Goal: Task Accomplishment & Management: Manage account settings

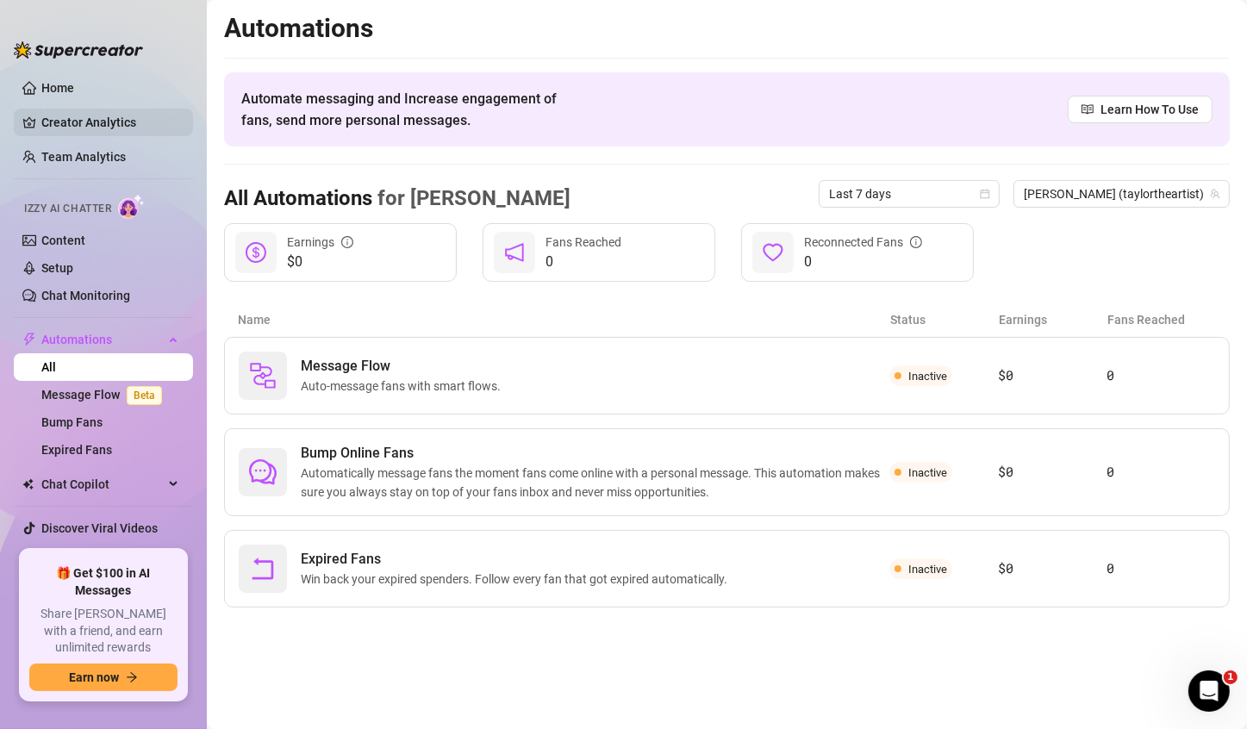
click at [78, 112] on link "Creator Analytics" at bounding box center [110, 123] width 138 height 28
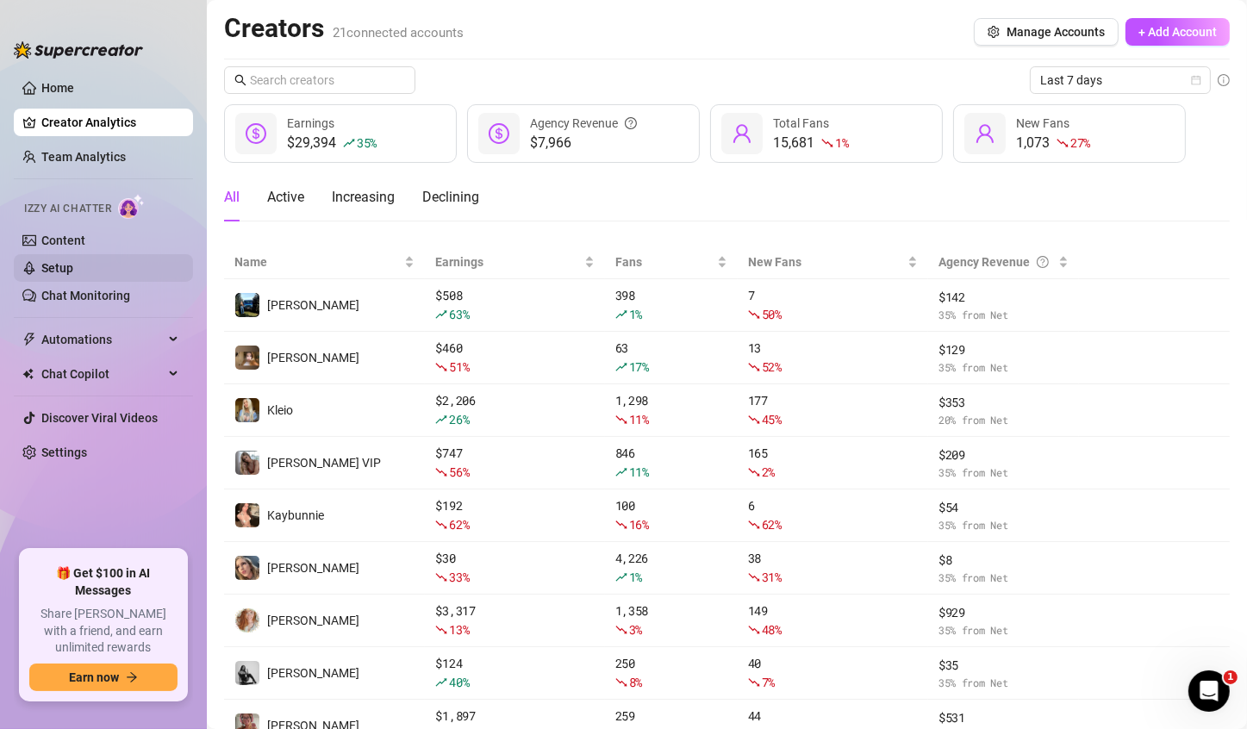
click at [73, 269] on link "Setup" at bounding box center [57, 268] width 32 height 14
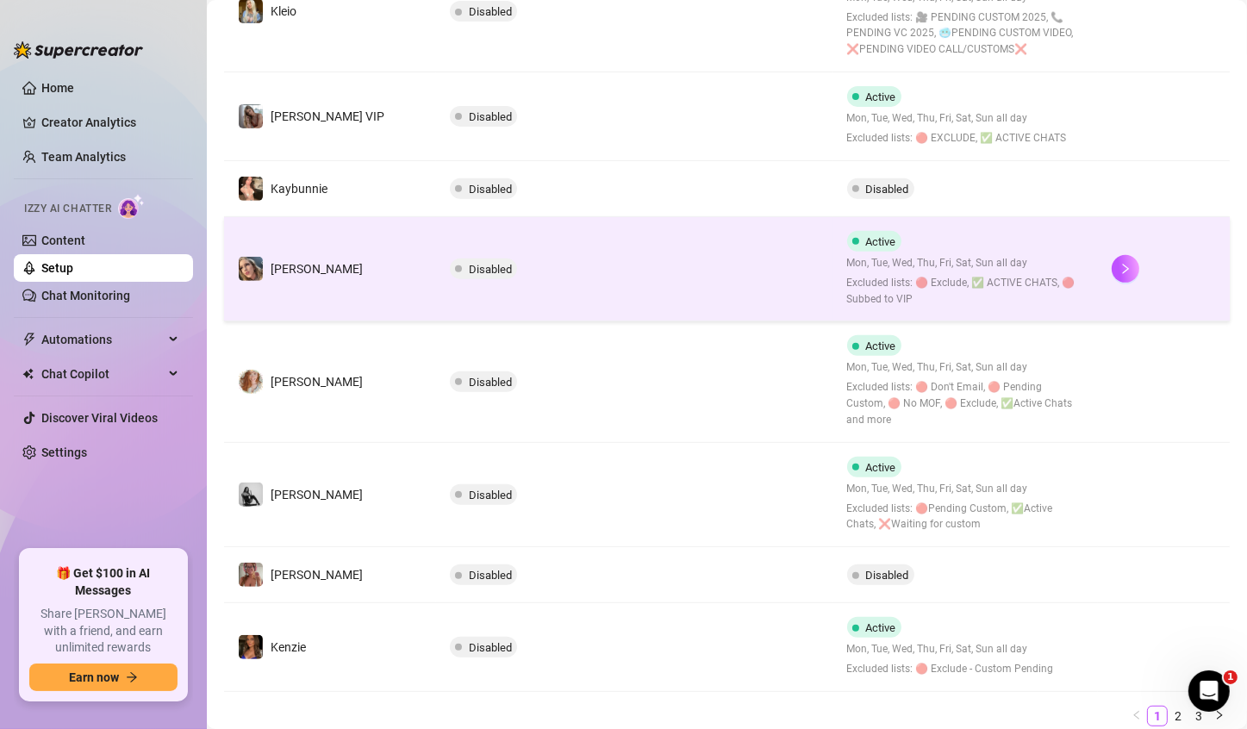
scroll to position [646, 0]
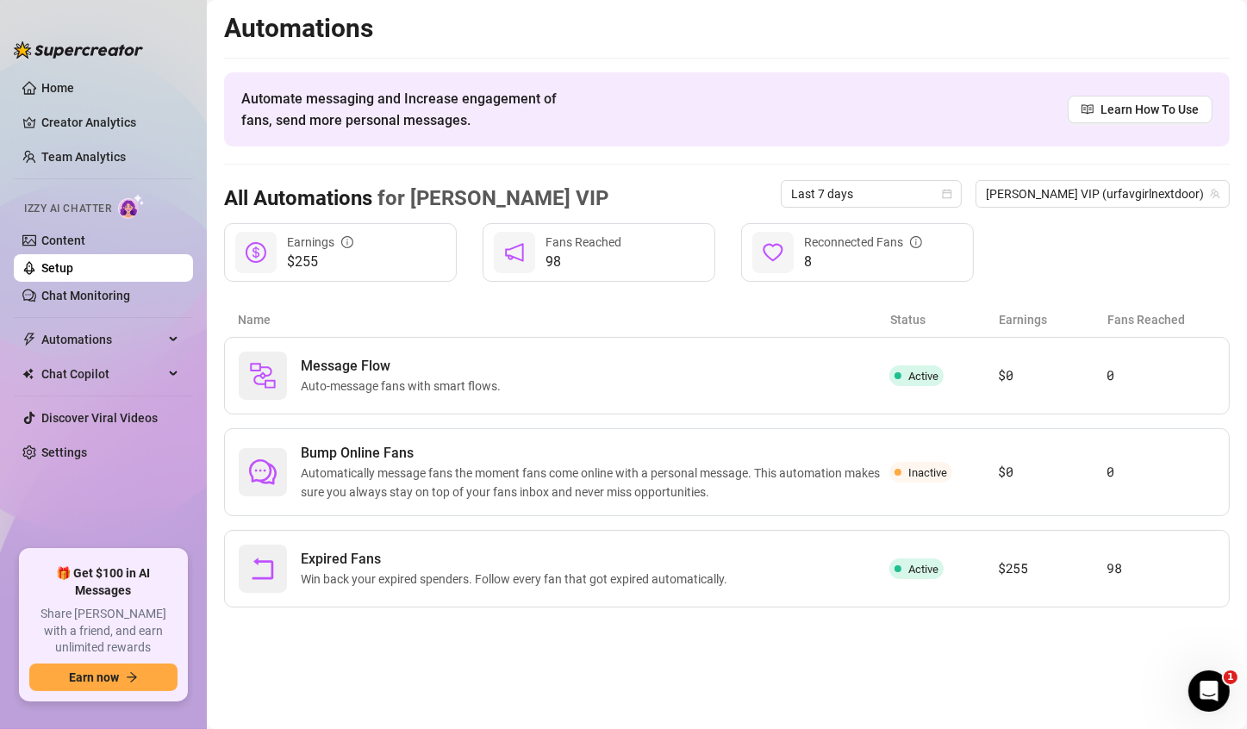
click at [73, 274] on link "Setup" at bounding box center [57, 268] width 32 height 14
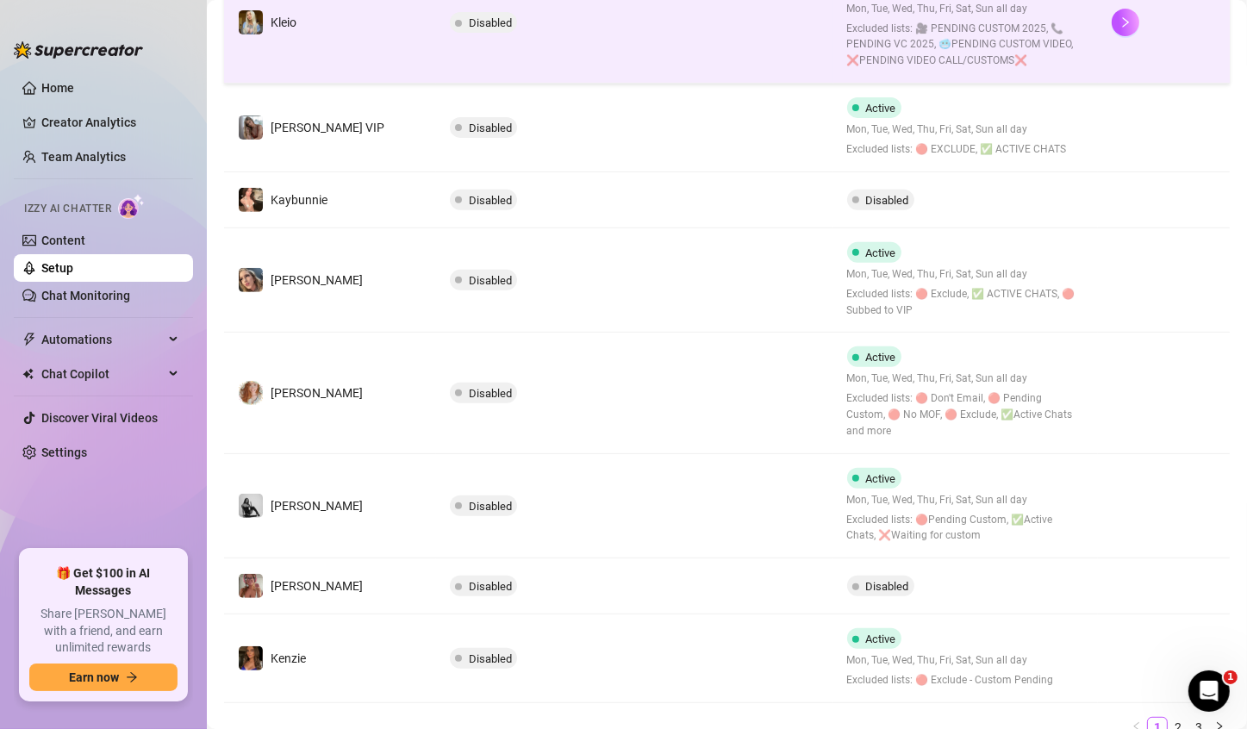
scroll to position [646, 0]
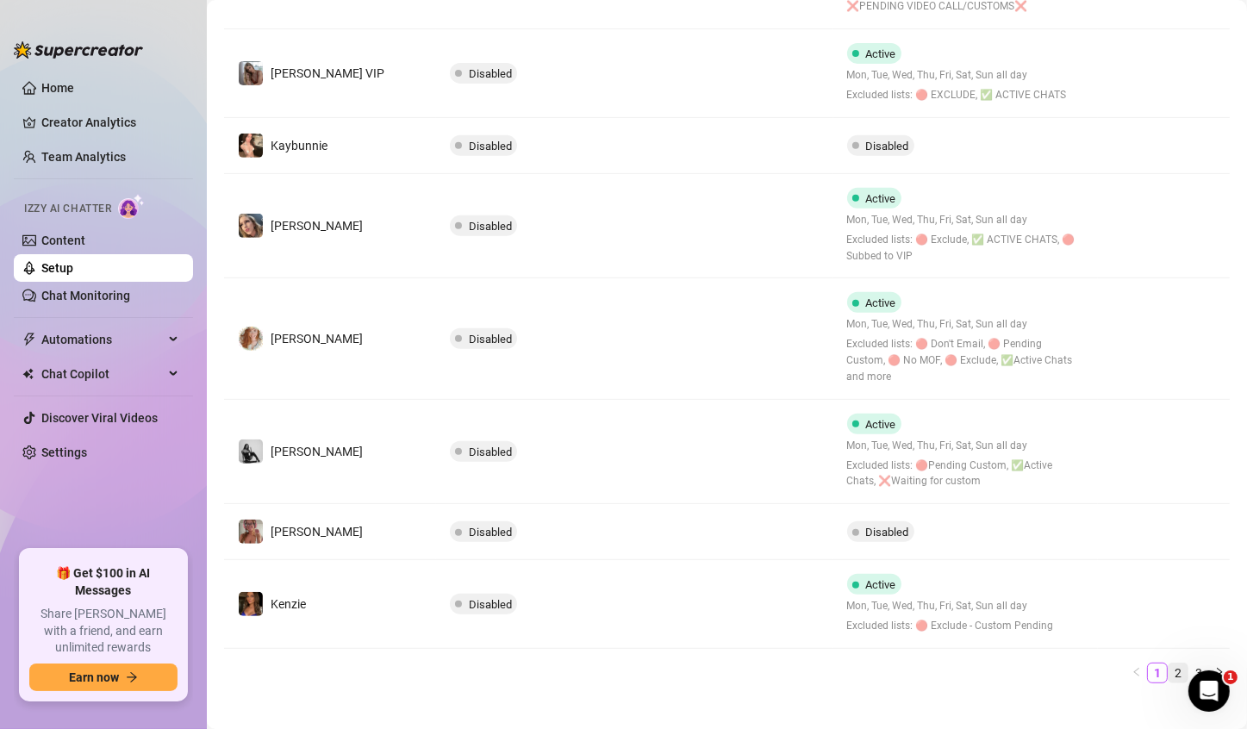
click at [1169, 664] on link "2" at bounding box center [1178, 673] width 19 height 19
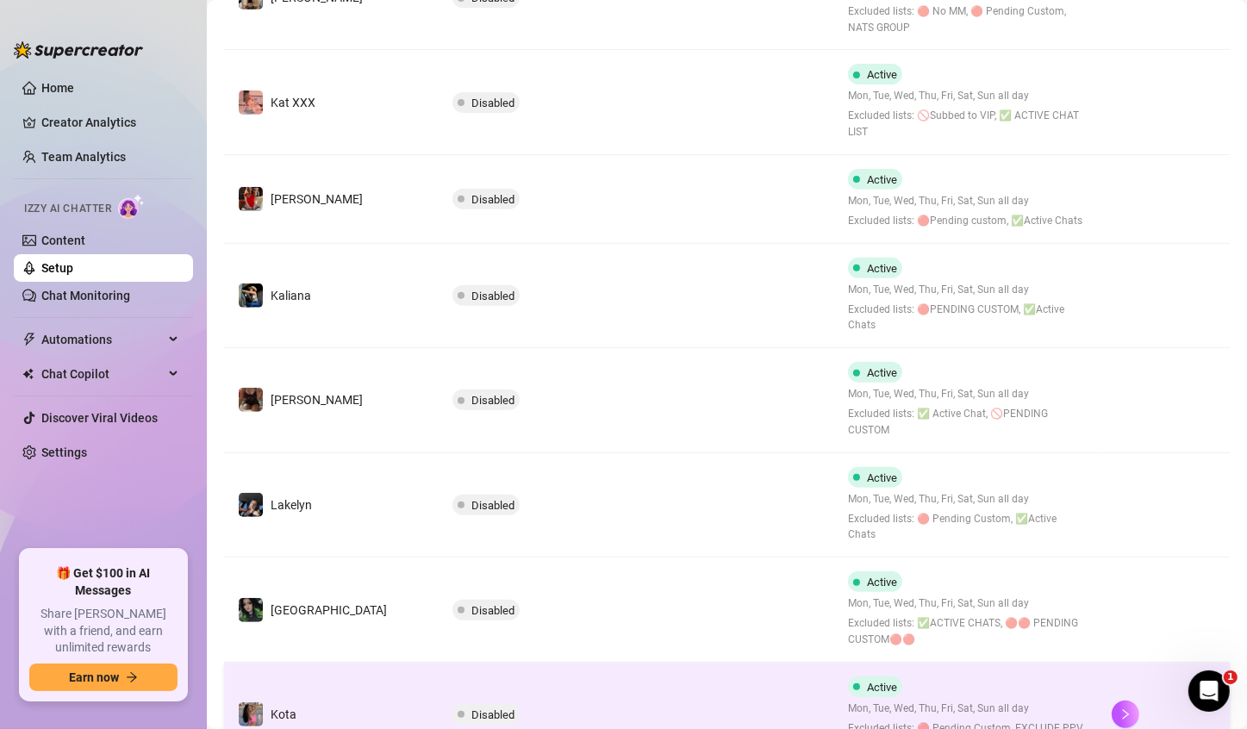
scroll to position [679, 0]
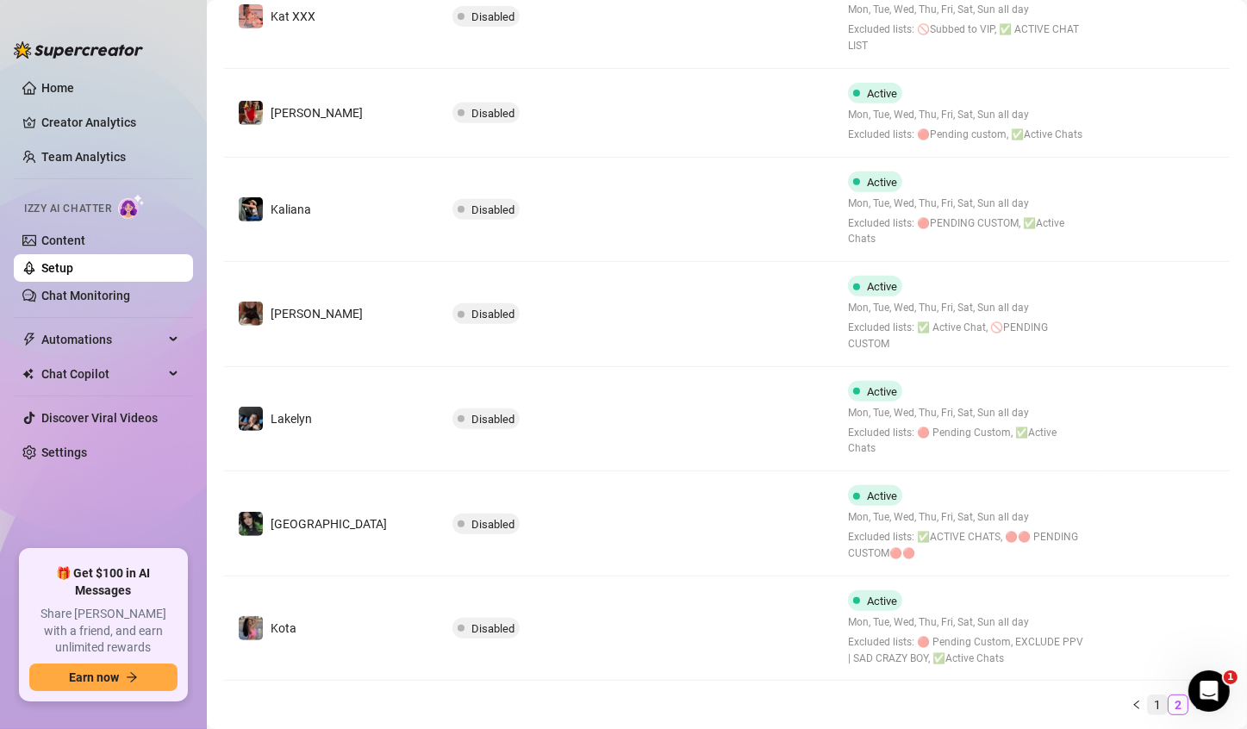
click at [1148, 695] on link "1" at bounding box center [1157, 704] width 19 height 19
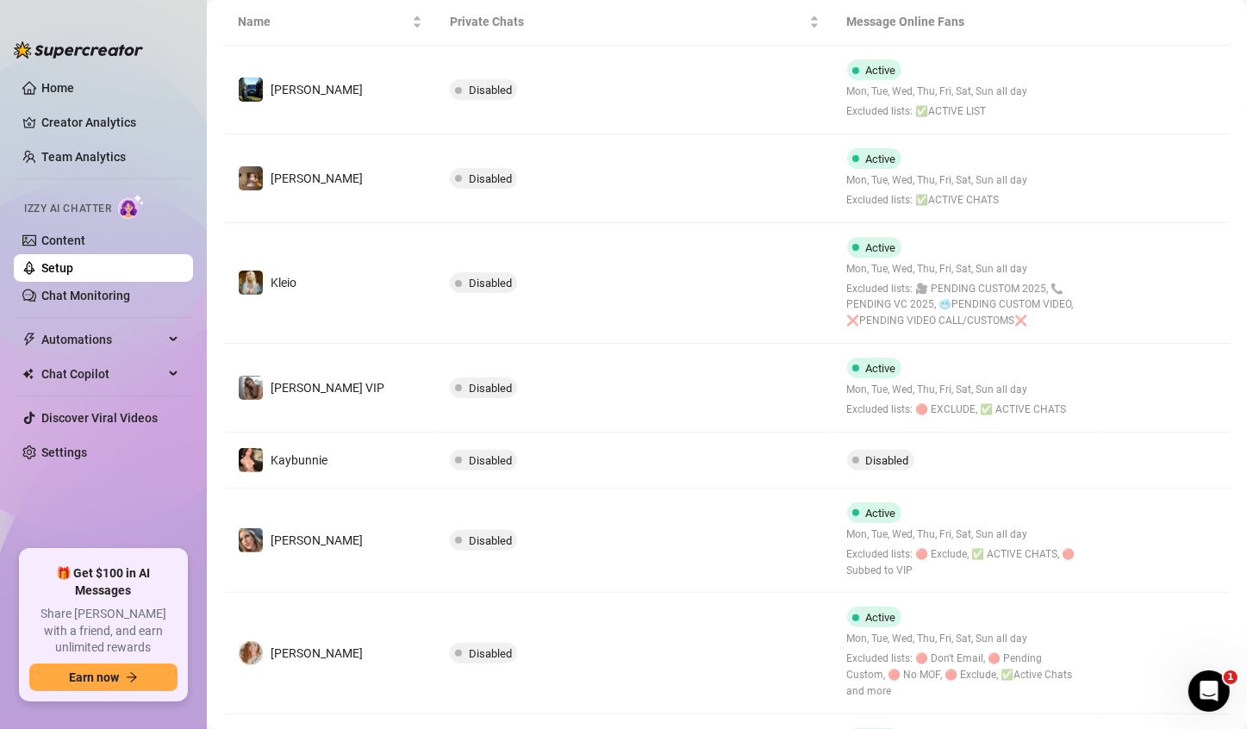
scroll to position [302, 0]
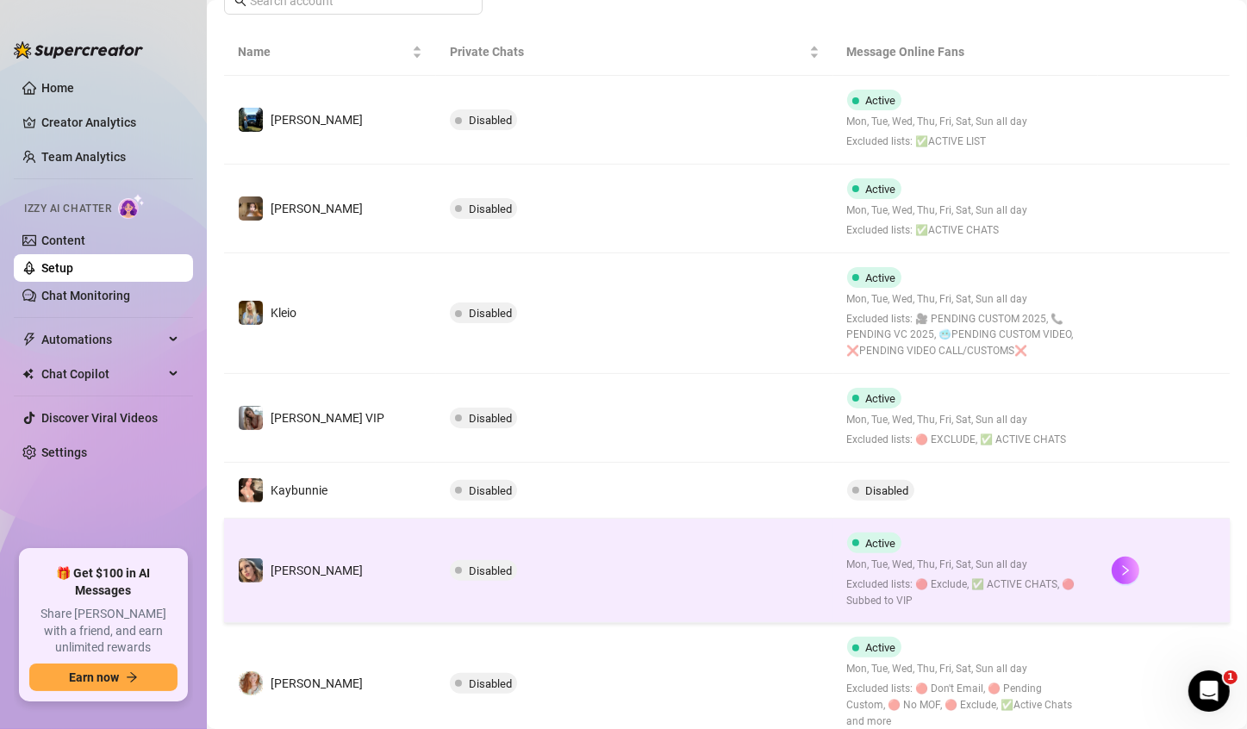
click at [779, 555] on td "Disabled" at bounding box center [634, 571] width 396 height 105
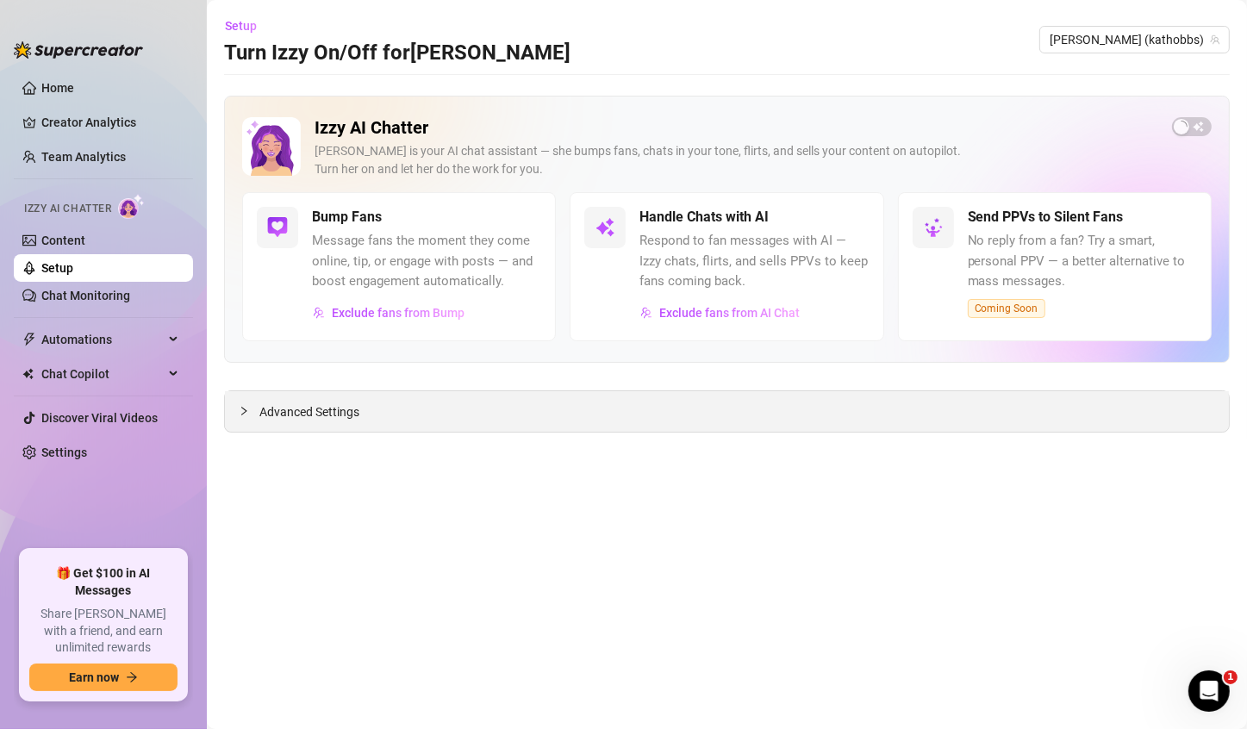
click at [347, 421] on div "Advanced Settings" at bounding box center [727, 411] width 1004 height 41
click at [340, 414] on span "Advanced Settings" at bounding box center [309, 411] width 100 height 19
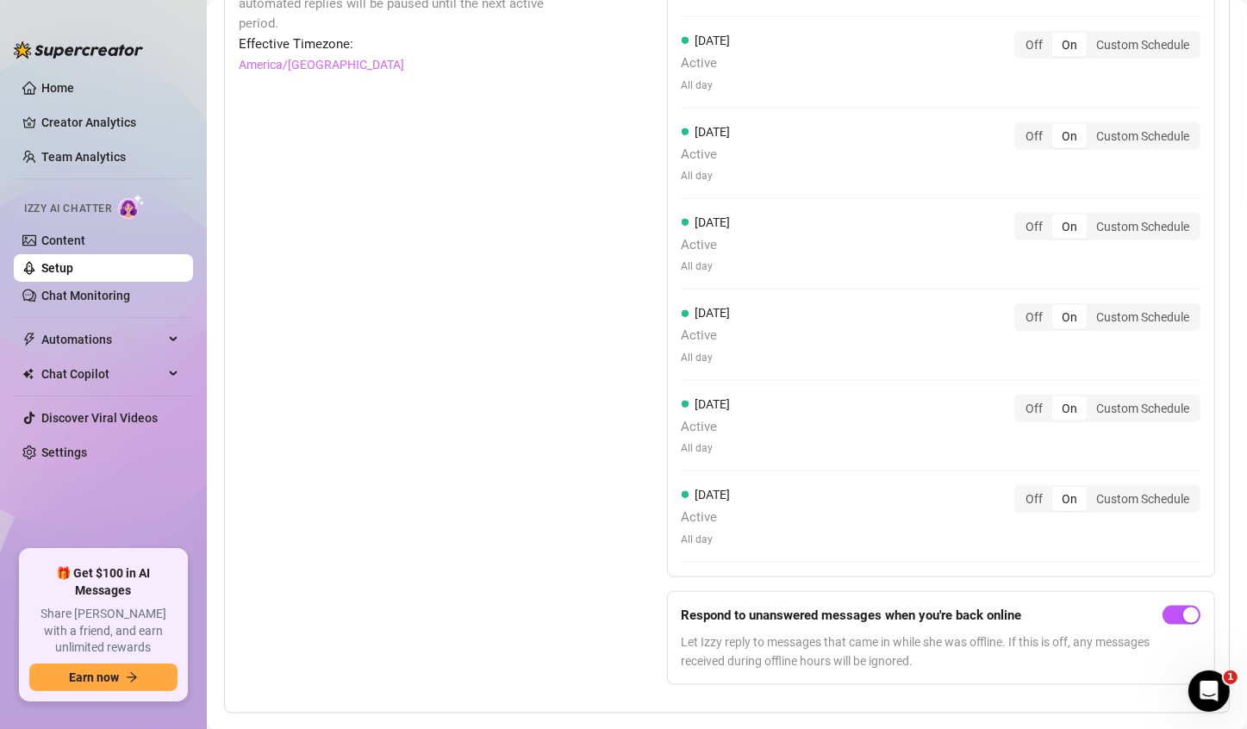
scroll to position [1793, 0]
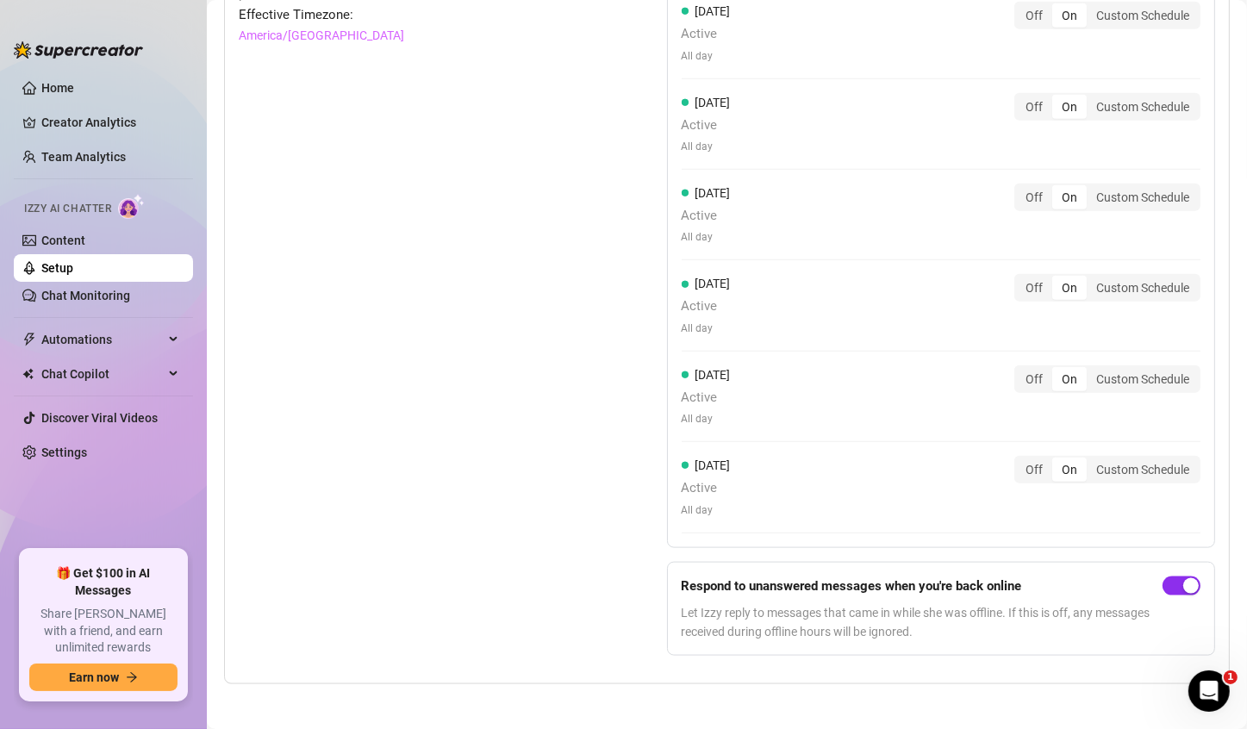
click at [1163, 577] on span "button" at bounding box center [1182, 586] width 38 height 19
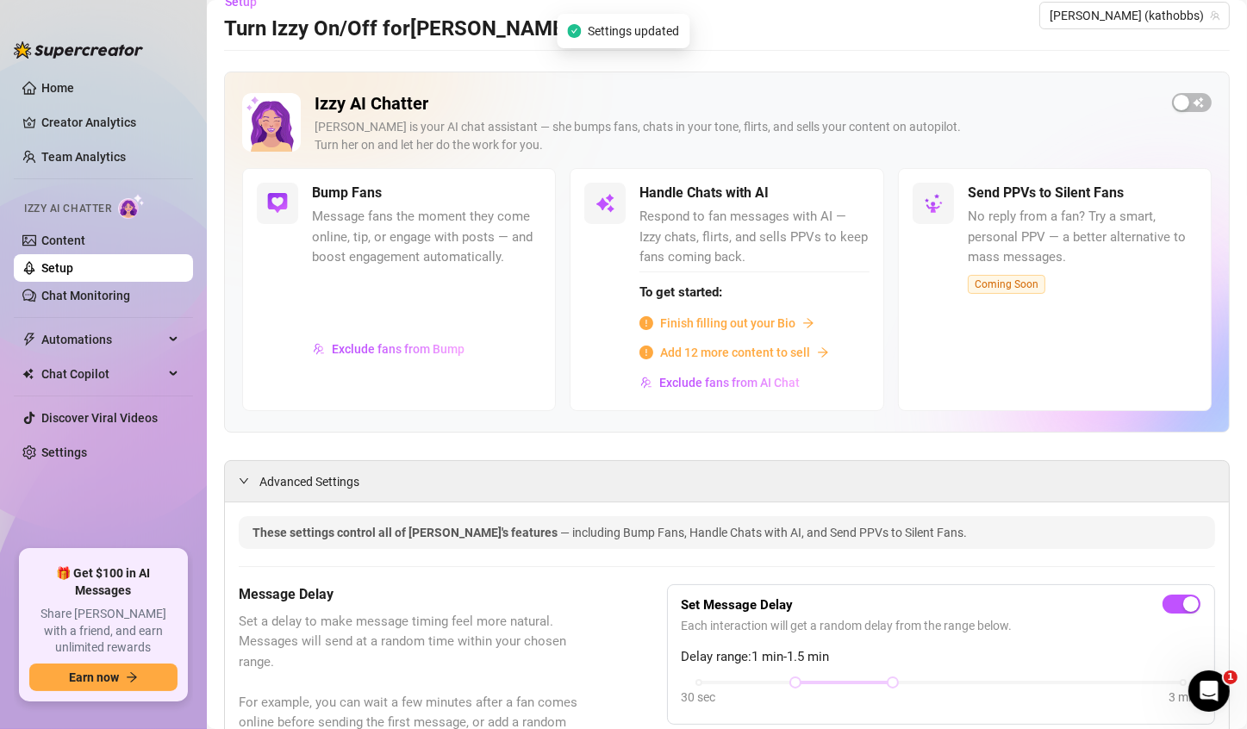
scroll to position [0, 0]
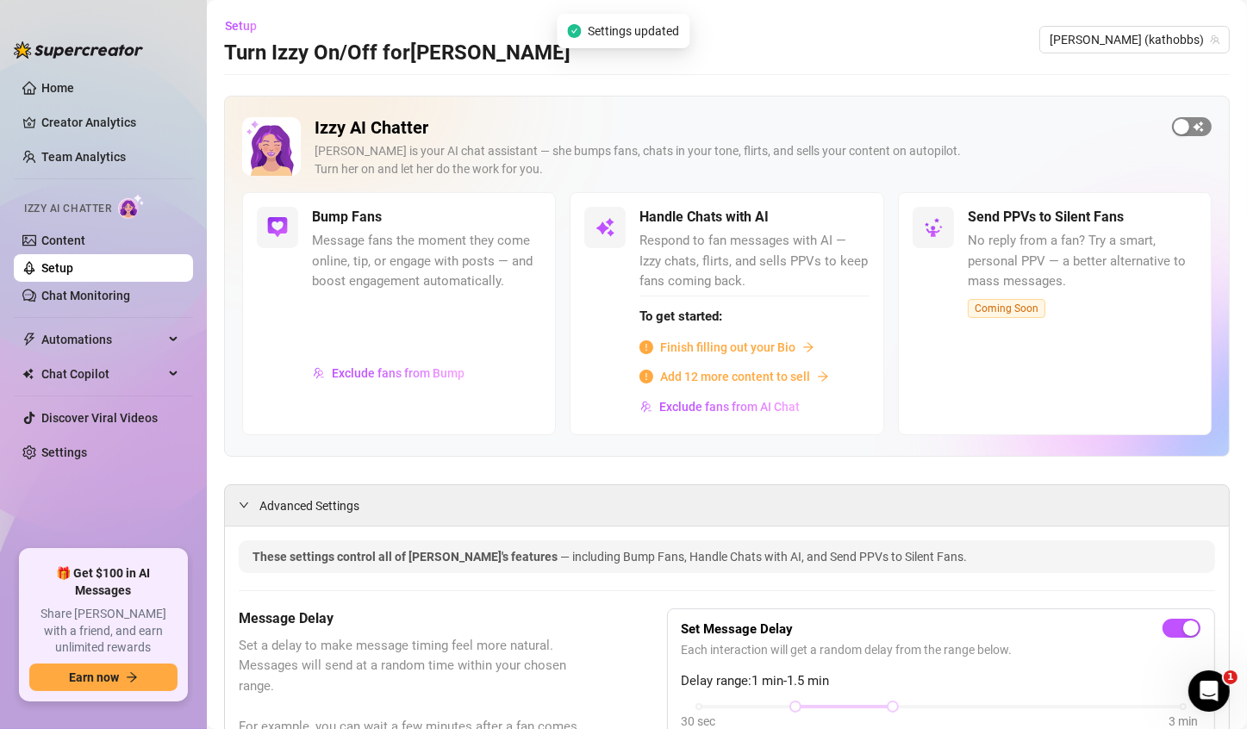
click at [1174, 121] on div "button" at bounding box center [1182, 127] width 16 height 16
click at [233, 30] on span "Setup" at bounding box center [241, 26] width 32 height 14
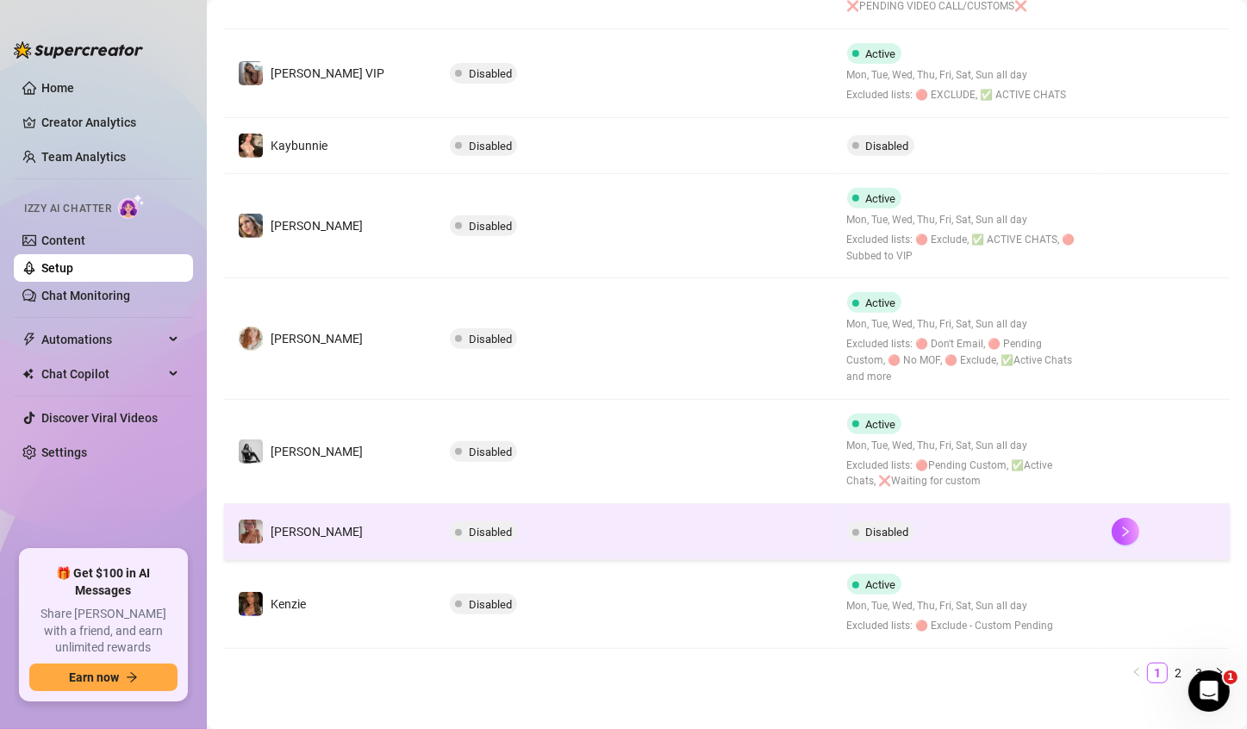
scroll to position [388, 0]
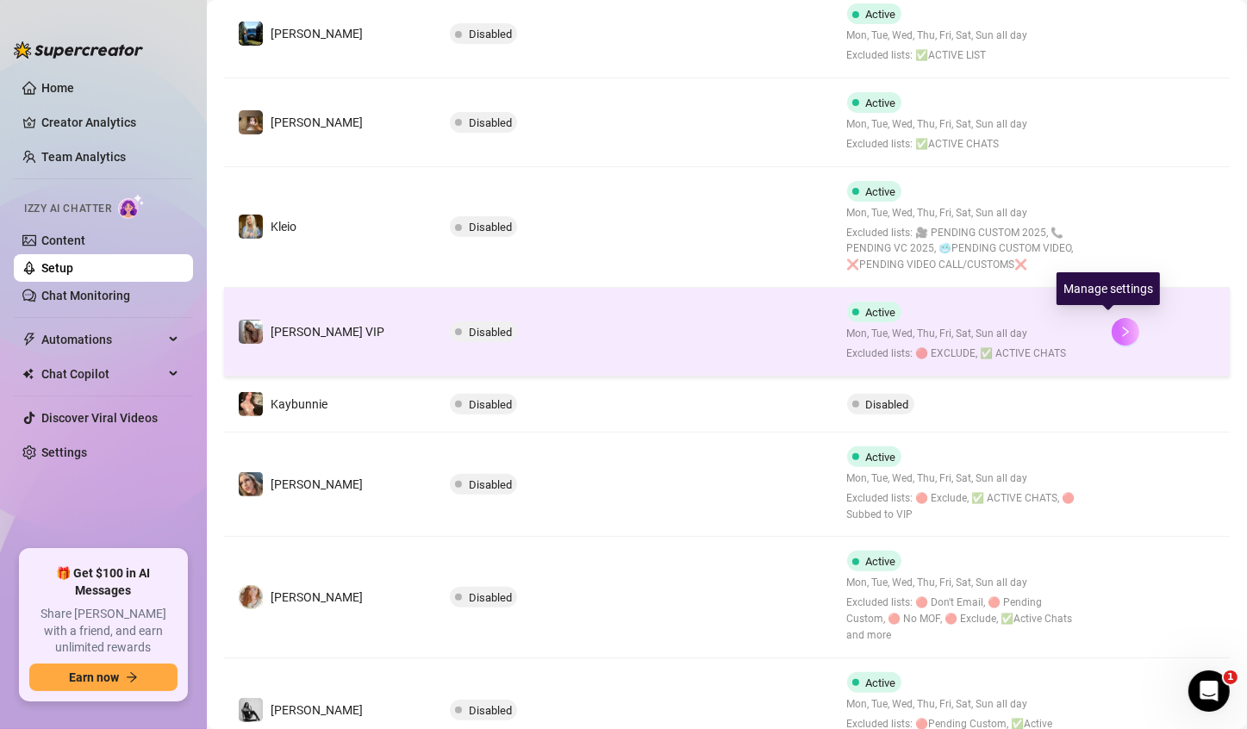
click at [1120, 331] on icon "right" at bounding box center [1126, 332] width 12 height 12
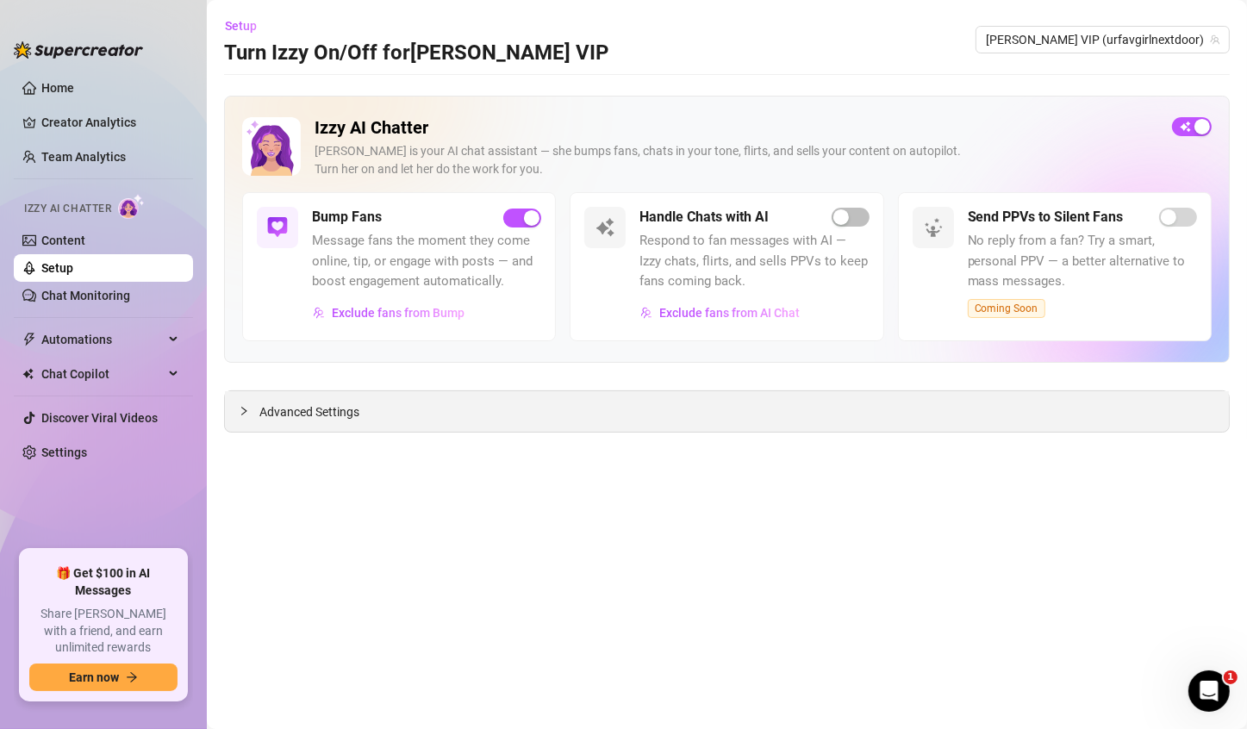
click at [299, 403] on span "Advanced Settings" at bounding box center [309, 411] width 100 height 19
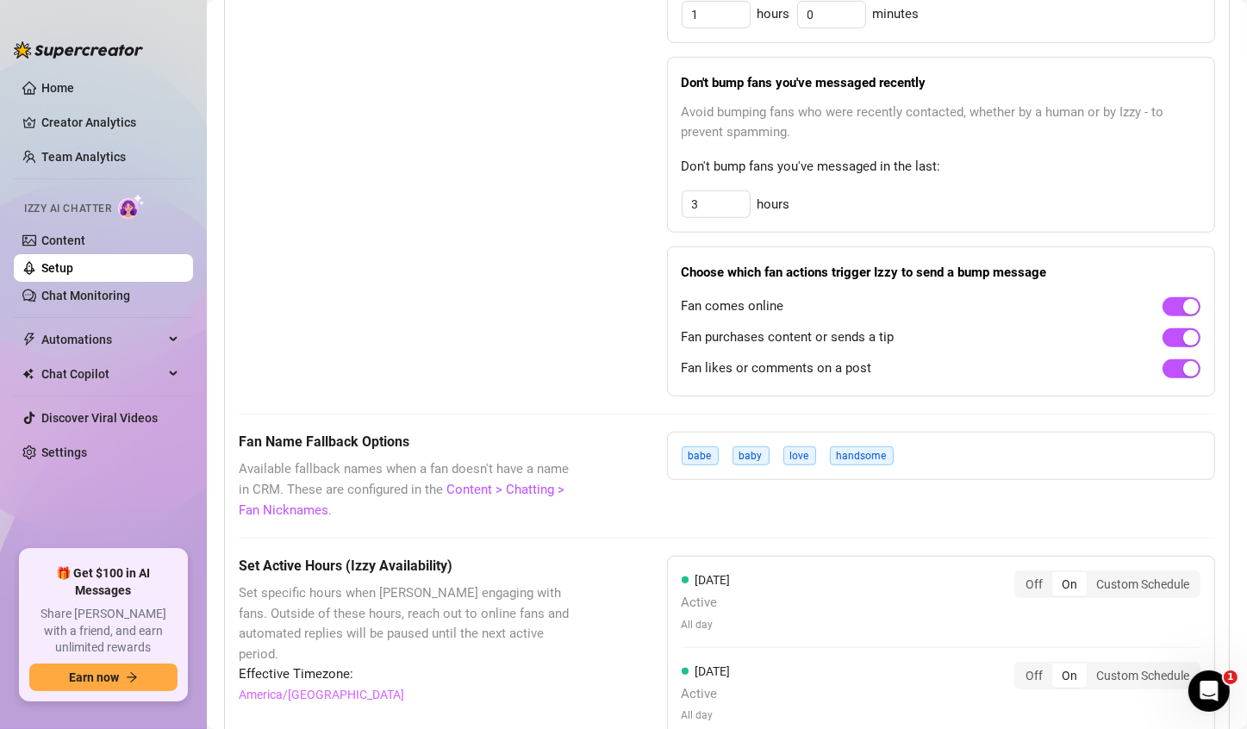
scroll to position [1207, 0]
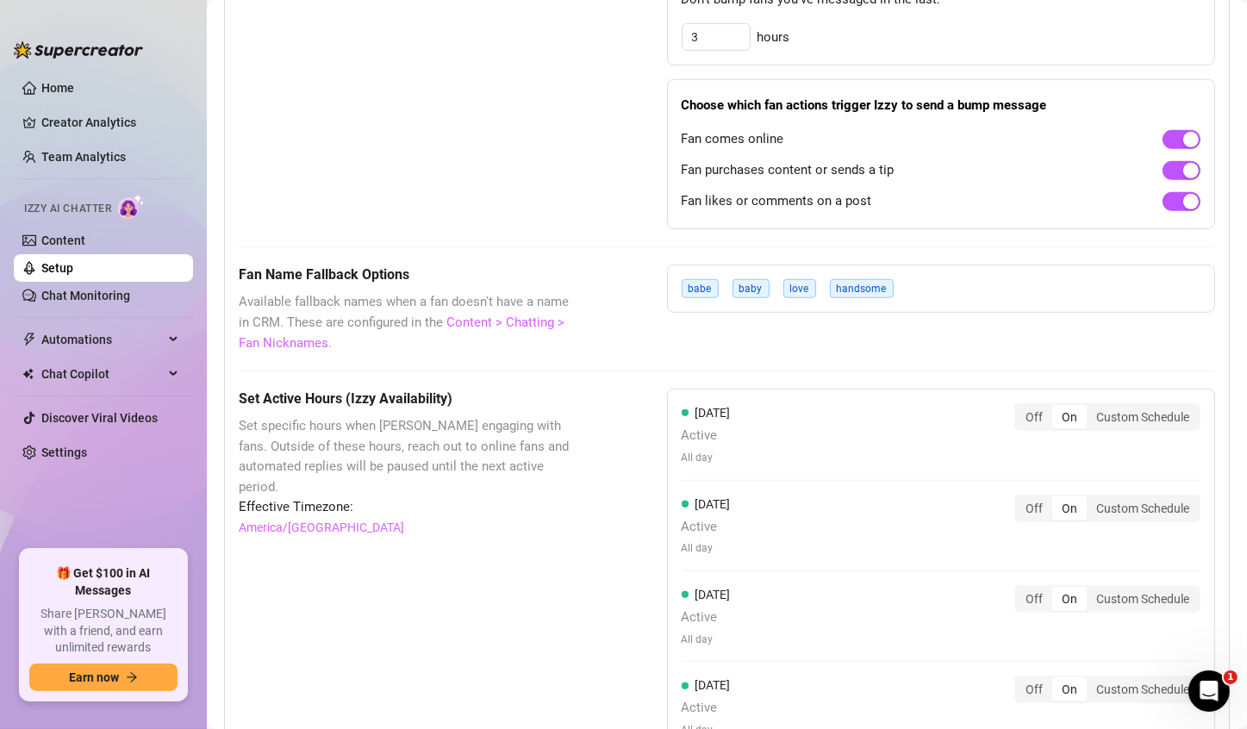
click at [299, 341] on link "Content > Chatting > Fan Nicknames" at bounding box center [402, 333] width 326 height 36
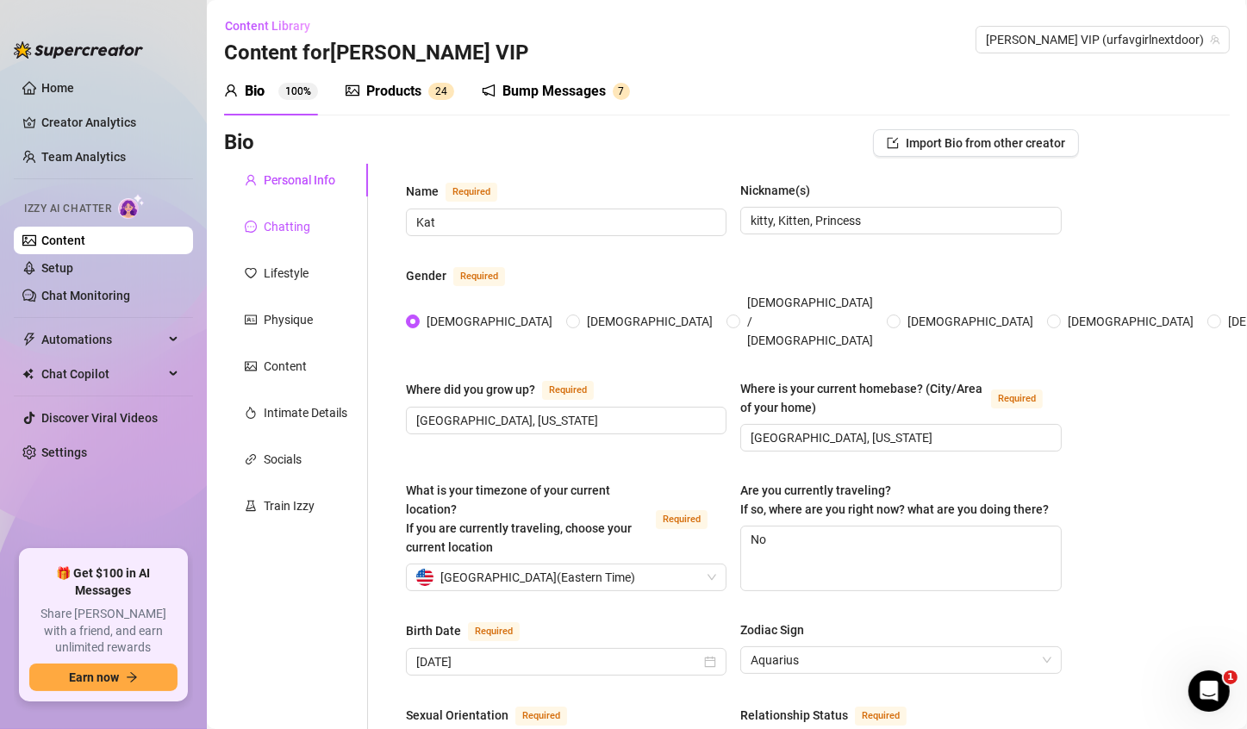
click at [281, 225] on div "Chatting" at bounding box center [287, 226] width 47 height 19
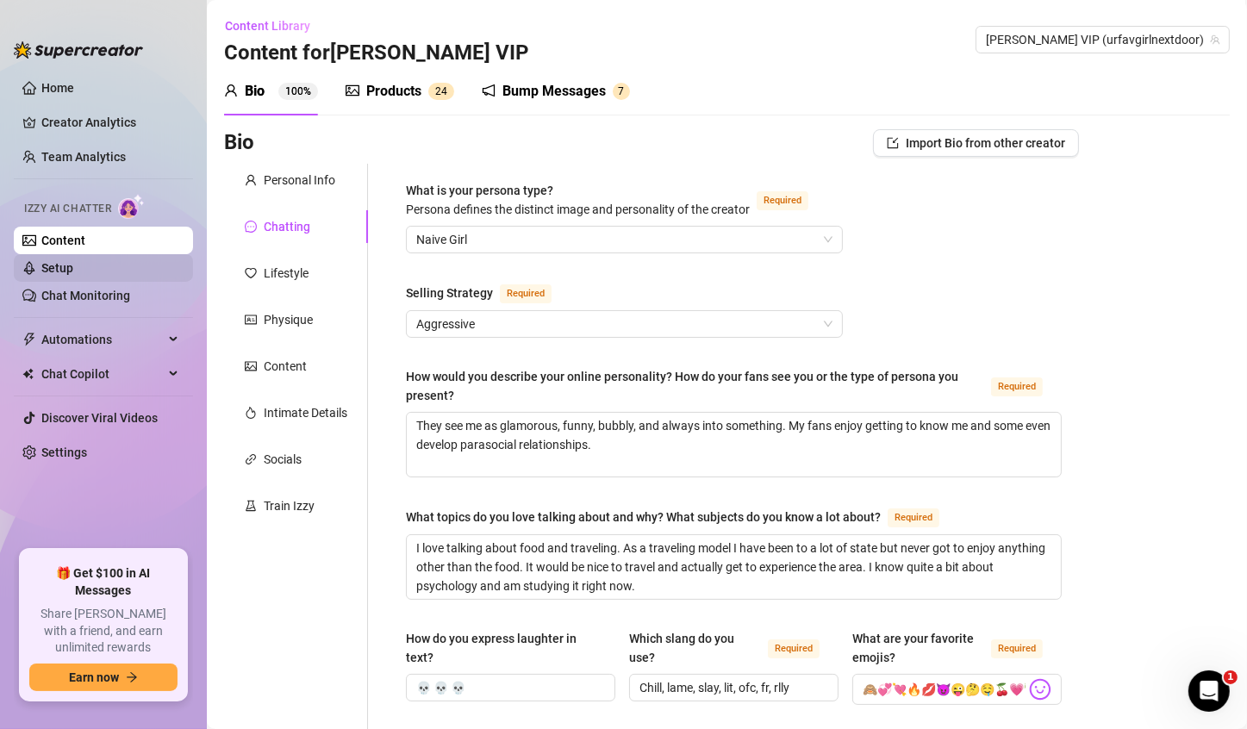
click at [73, 265] on link "Setup" at bounding box center [57, 268] width 32 height 14
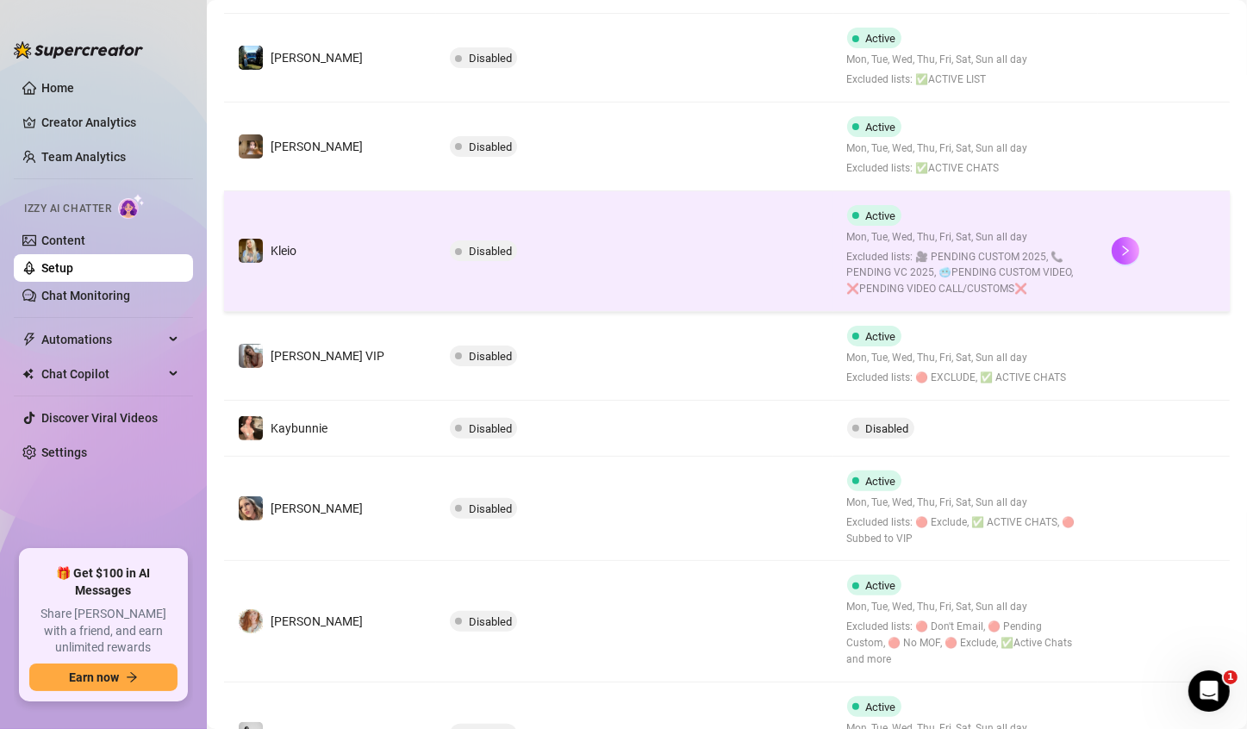
scroll to position [388, 0]
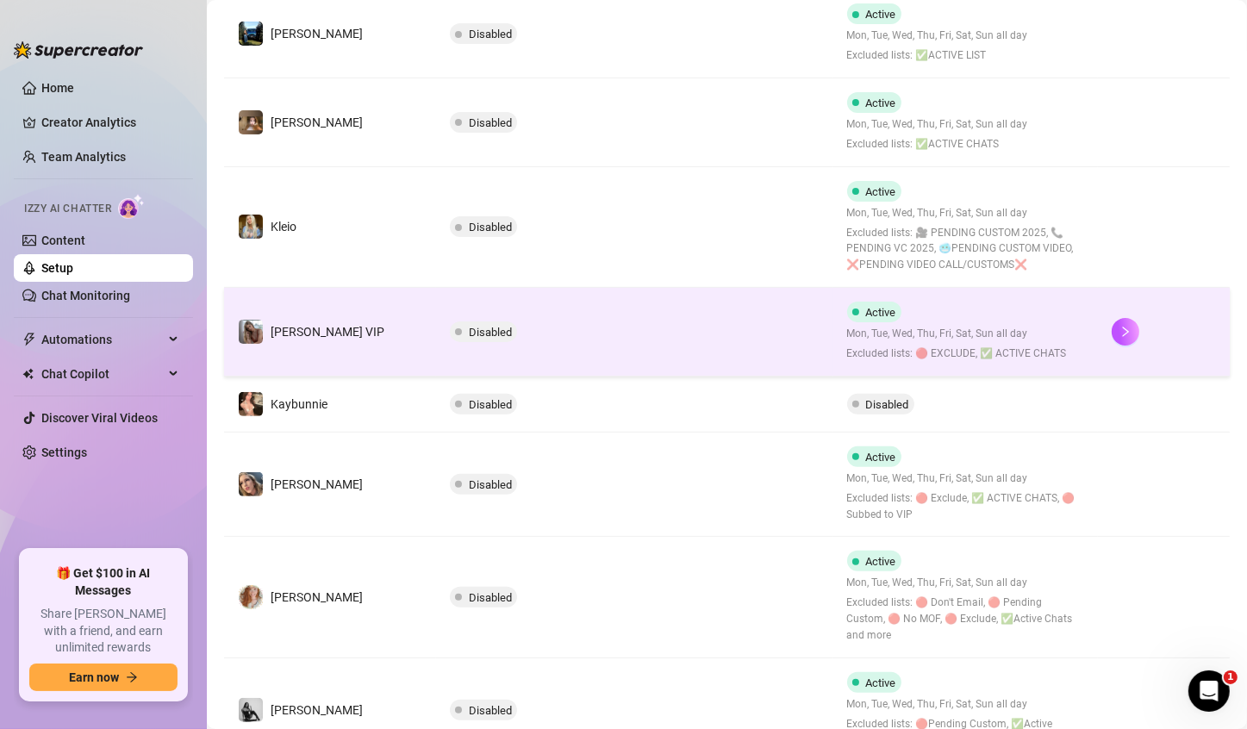
click at [952, 323] on div "Active Mon, Tue, Wed, Thu, Fri, Sat, Sun all day Excluded lists: 🔴 EXCLUDE, ✅ A…" at bounding box center [957, 332] width 220 height 60
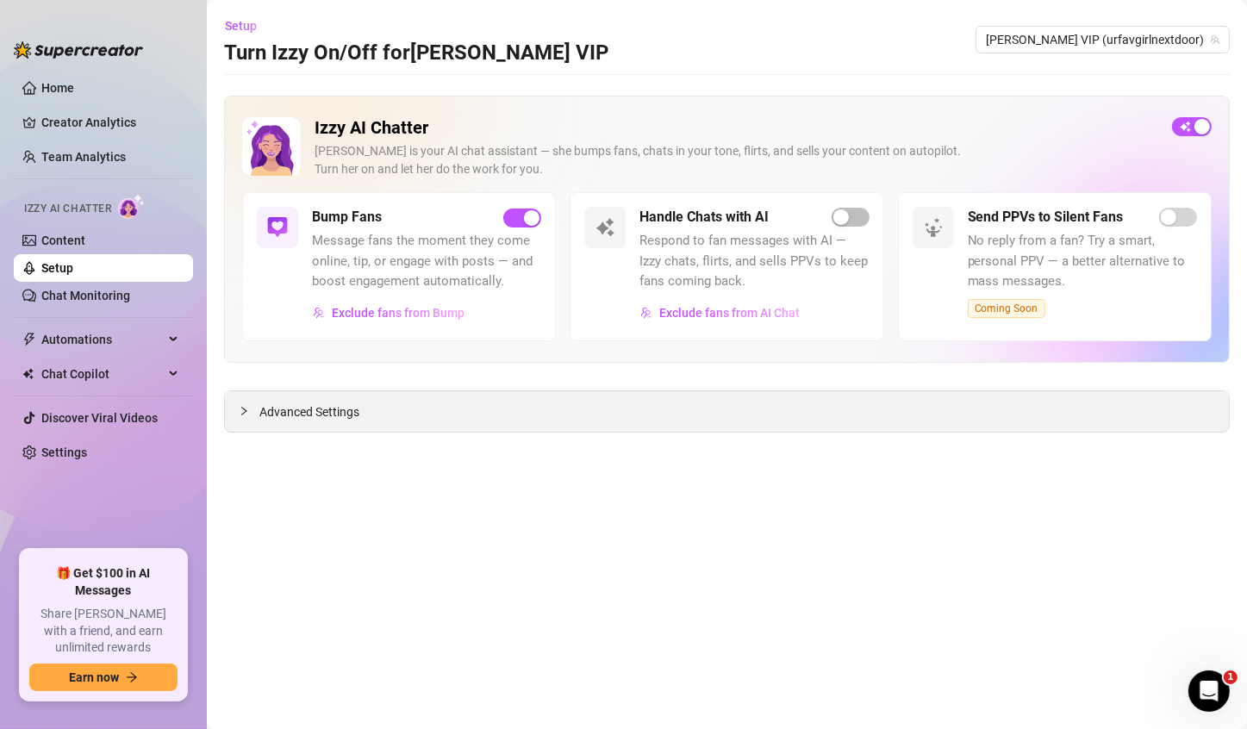
drag, startPoint x: 304, startPoint y: 410, endPoint x: 637, endPoint y: 393, distance: 333.1
click at [304, 410] on span "Advanced Settings" at bounding box center [309, 411] width 100 height 19
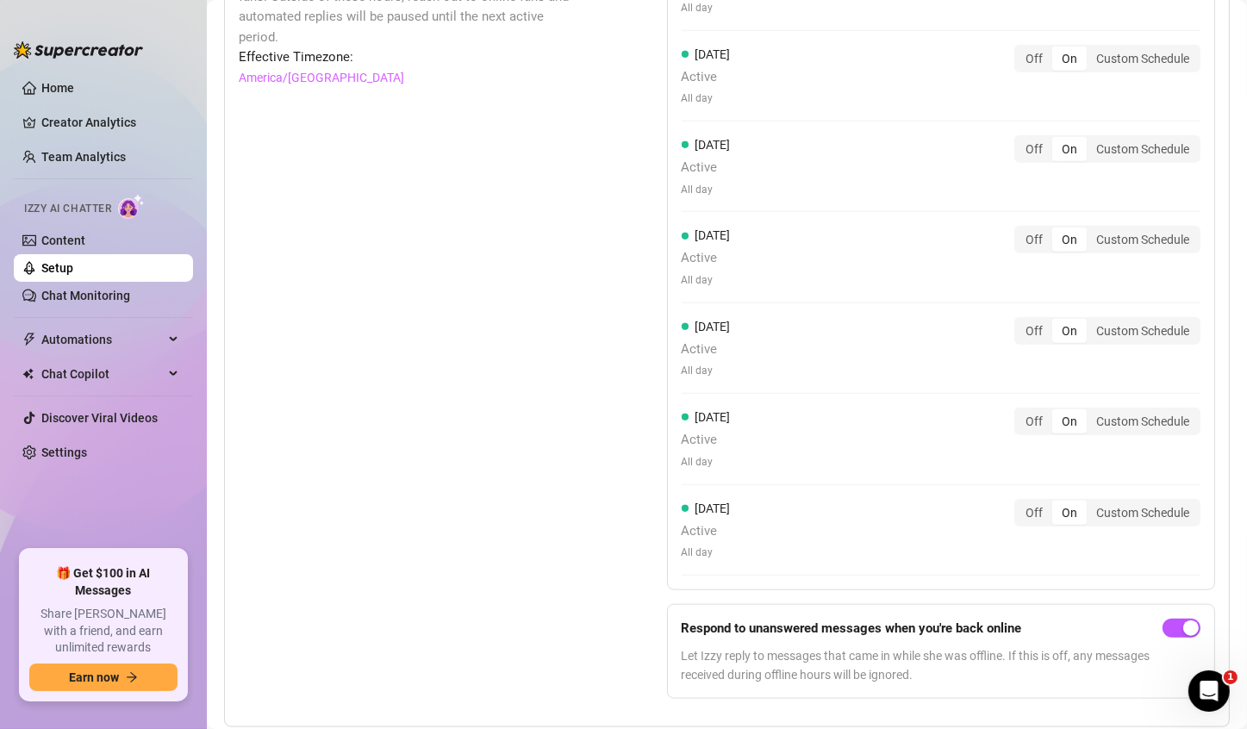
scroll to position [1700, 0]
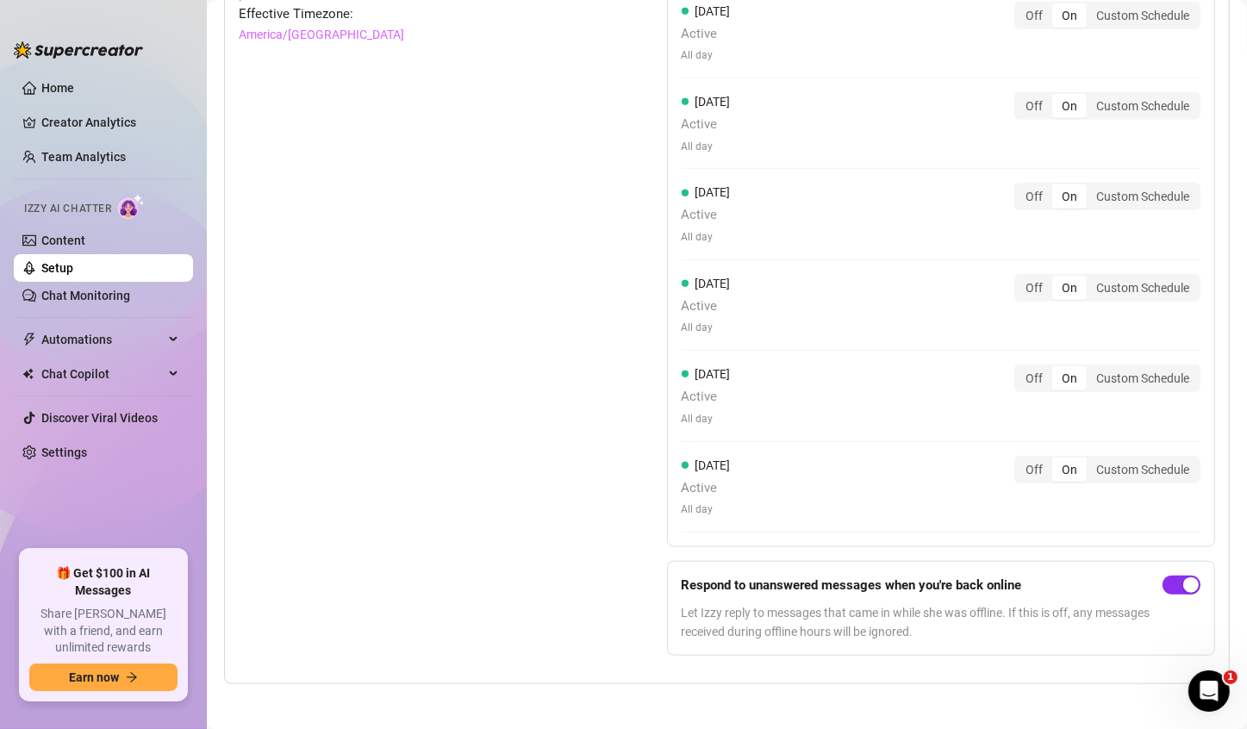
click at [1183, 585] on div "button" at bounding box center [1191, 585] width 16 height 16
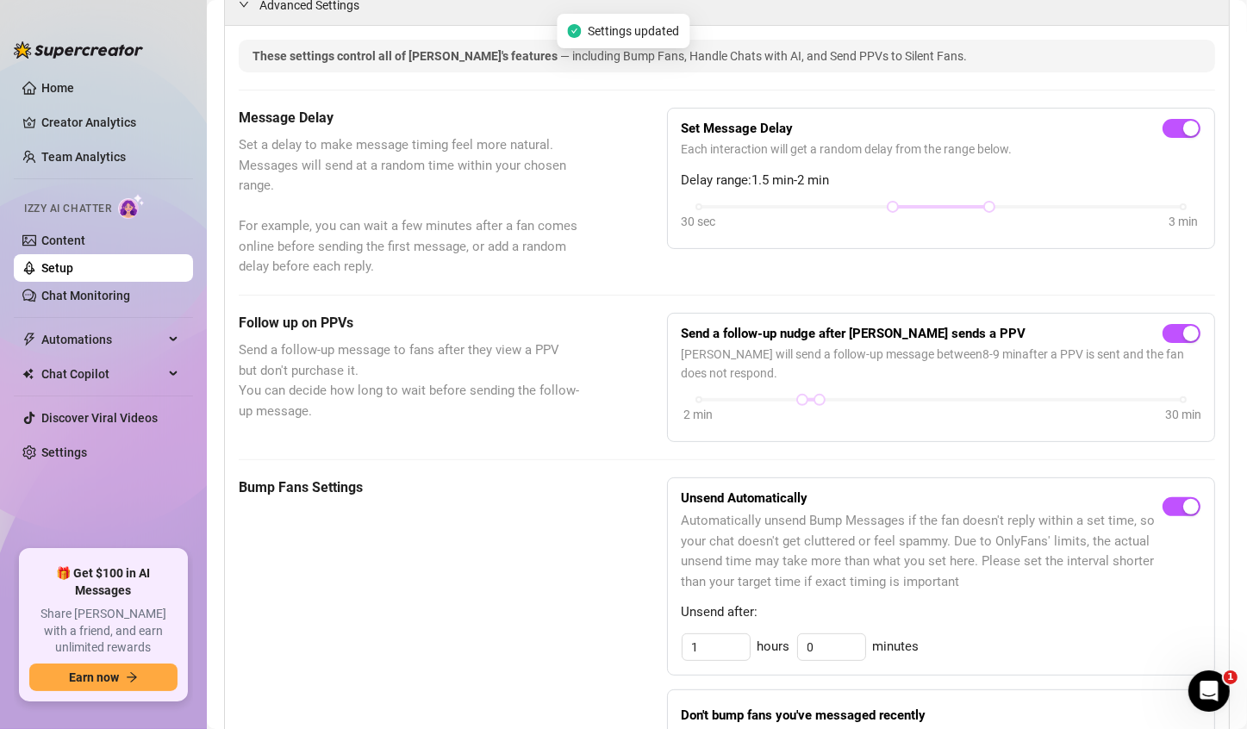
scroll to position [0, 0]
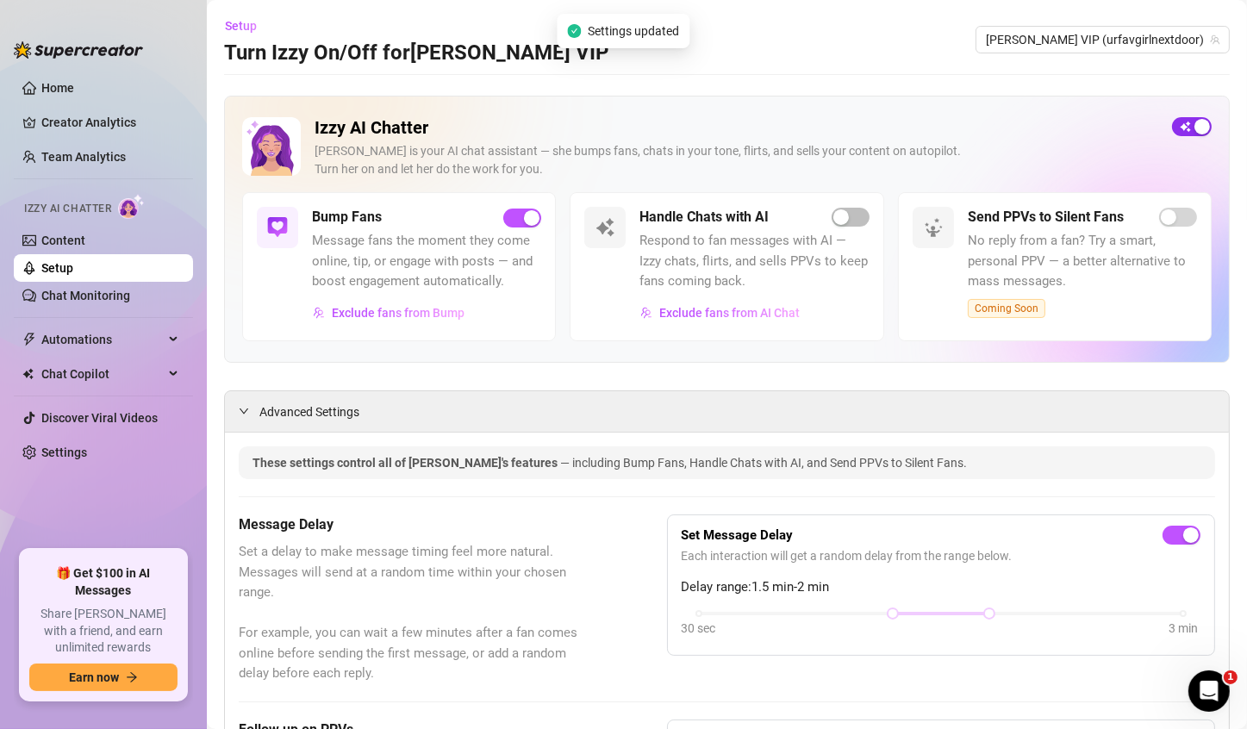
click at [1178, 117] on span "button" at bounding box center [1192, 126] width 40 height 19
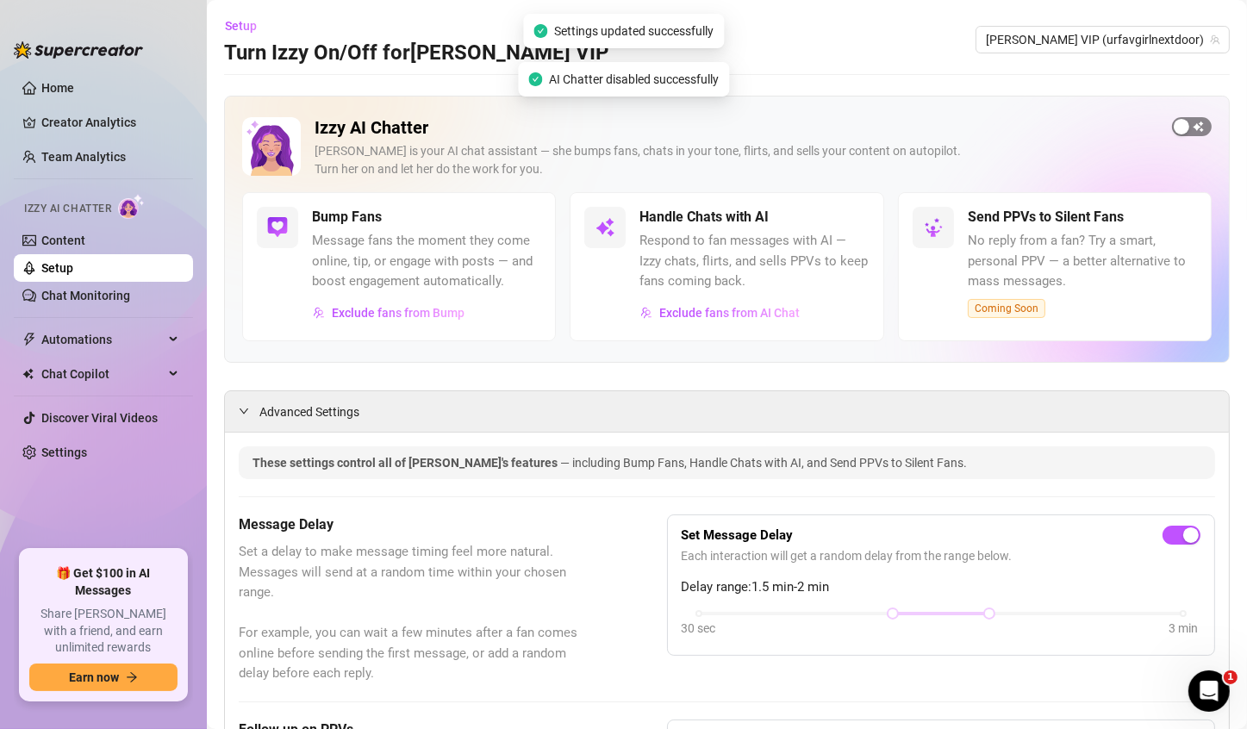
click at [1178, 132] on span "button" at bounding box center [1192, 126] width 40 height 19
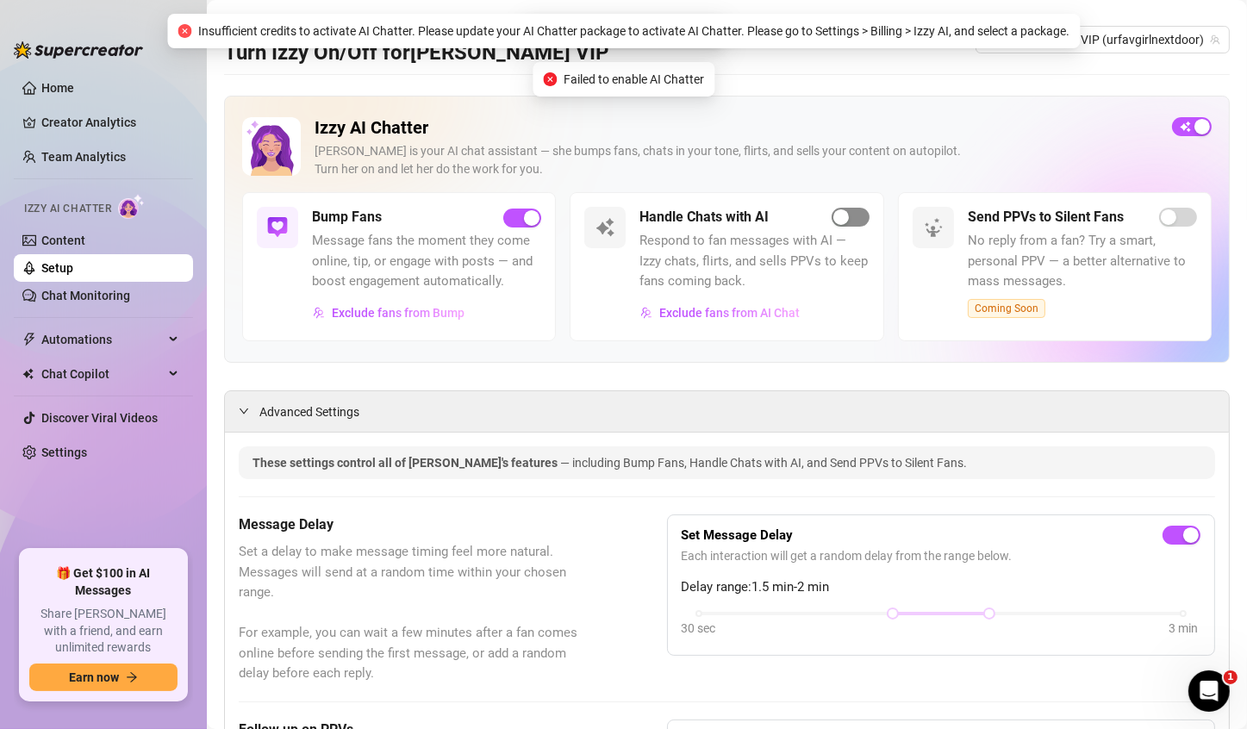
click at [833, 214] on div "button" at bounding box center [841, 217] width 16 height 16
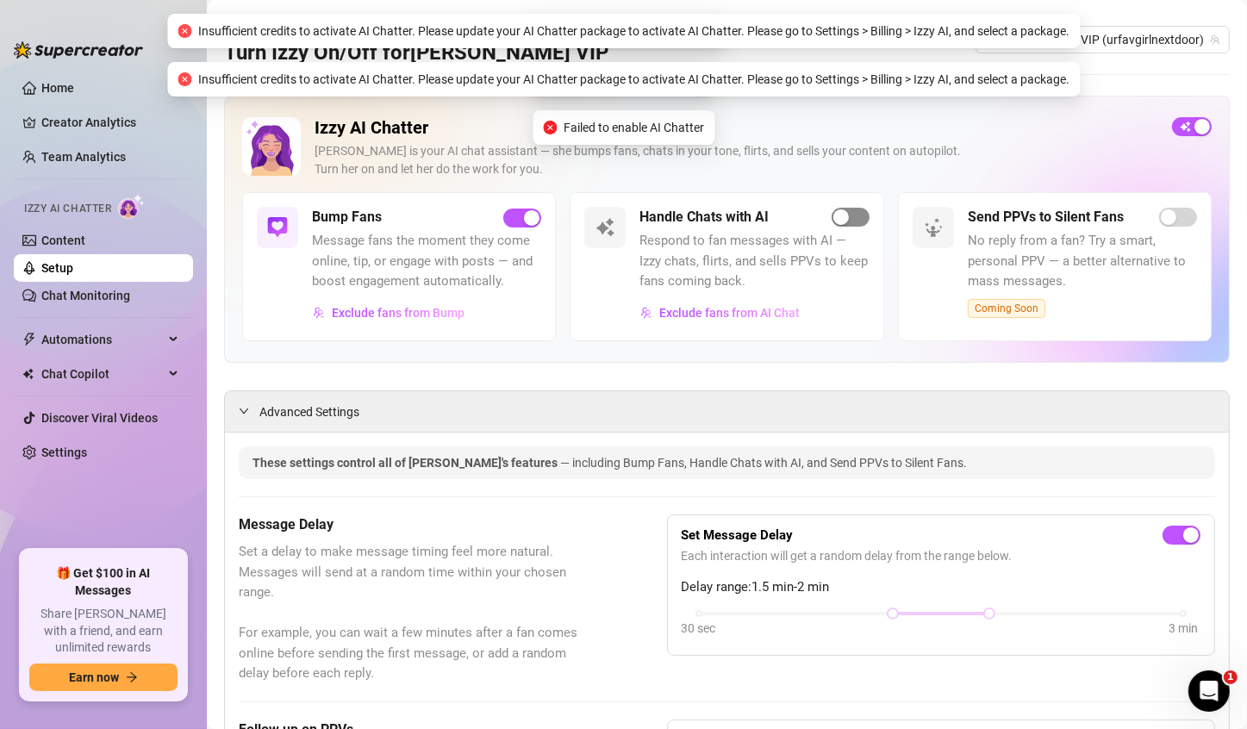
click at [833, 214] on div "button" at bounding box center [841, 217] width 16 height 16
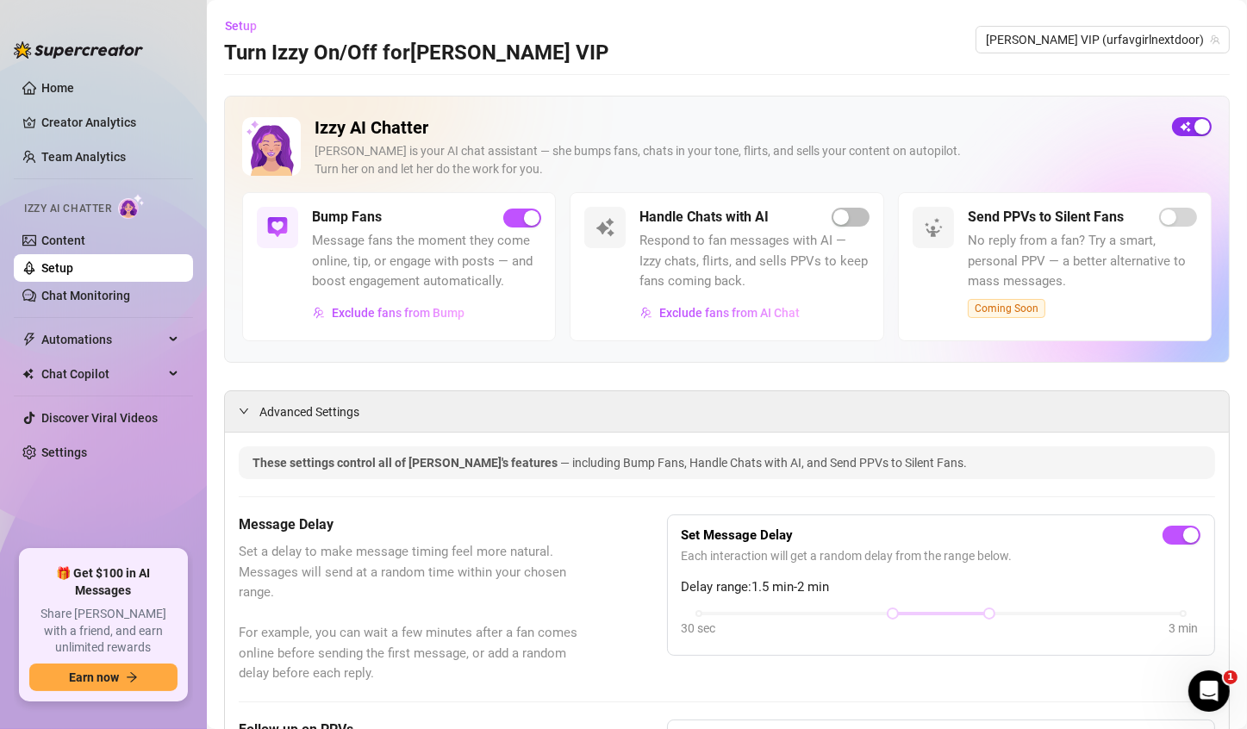
click at [1192, 117] on span "button" at bounding box center [1192, 126] width 40 height 19
click at [1188, 120] on span "button" at bounding box center [1192, 126] width 40 height 19
click at [85, 235] on link "Content" at bounding box center [63, 241] width 44 height 14
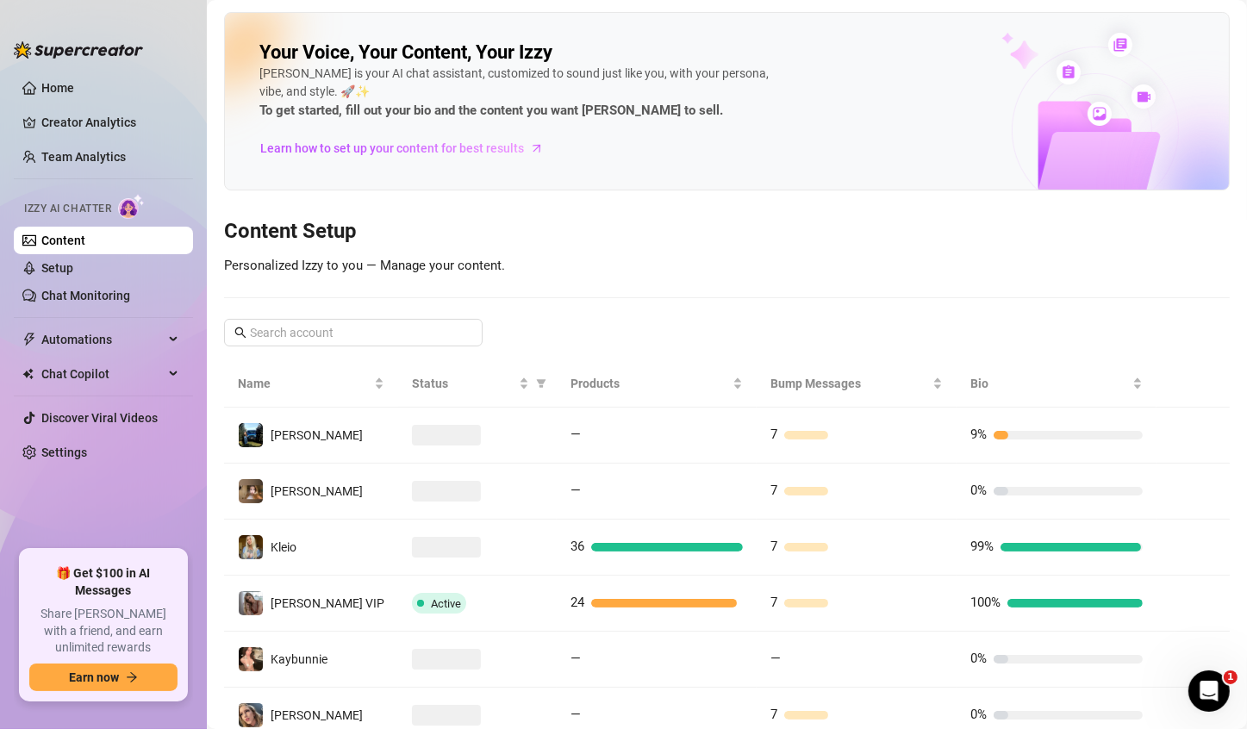
scroll to position [86, 0]
